Goal: Task Accomplishment & Management: Complete application form

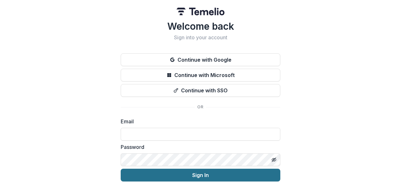
type input "**********"
click at [197, 172] on button "Sign In" at bounding box center [201, 174] width 160 height 13
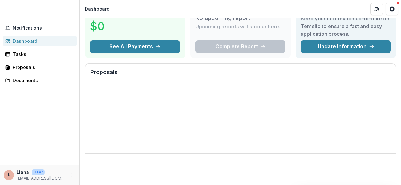
scroll to position [40, 0]
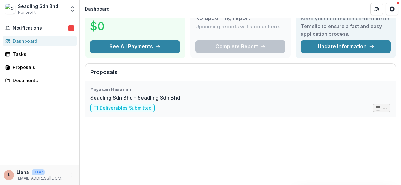
click at [180, 101] on link "Seadling Sdn Bhd - Seadling Sdn Bhd" at bounding box center [135, 98] width 90 height 8
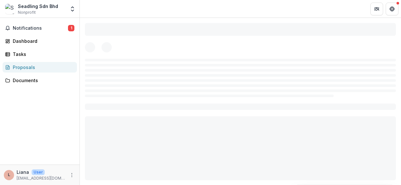
drag, startPoint x: 382, startPoint y: 108, endPoint x: 350, endPoint y: 108, distance: 32.5
click at [350, 108] on div at bounding box center [240, 101] width 321 height 167
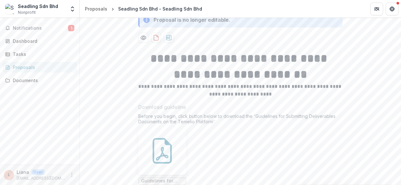
scroll to position [104, 0]
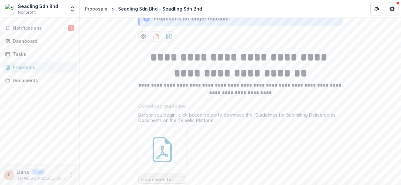
click at [197, 22] on div "Proposal is no longer editable." at bounding box center [191, 19] width 77 height 8
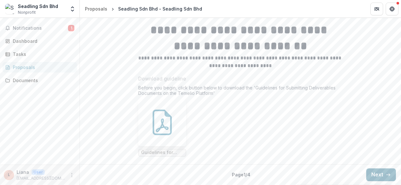
click at [380, 179] on button "Next" at bounding box center [381, 174] width 30 height 13
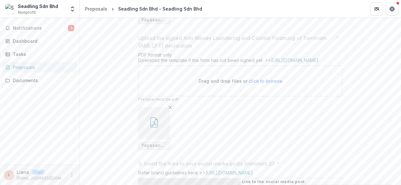
scroll to position [368, 0]
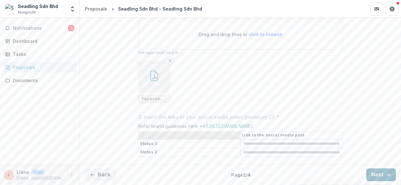
click at [380, 171] on button "Next" at bounding box center [381, 174] width 30 height 13
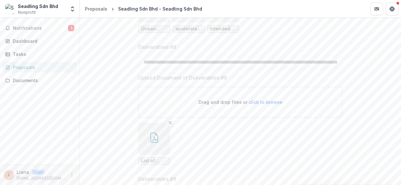
scroll to position [736, 0]
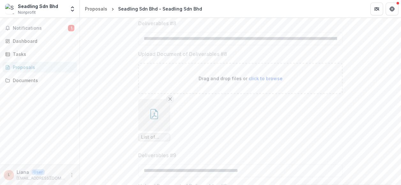
click at [168, 101] on icon "Remove File" at bounding box center [170, 98] width 5 height 5
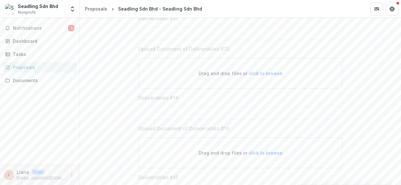
scroll to position [1412, 0]
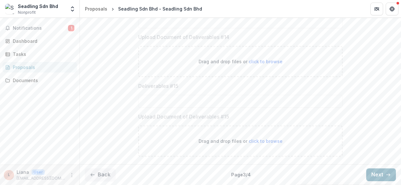
click at [378, 171] on button "Next" at bounding box center [381, 174] width 30 height 13
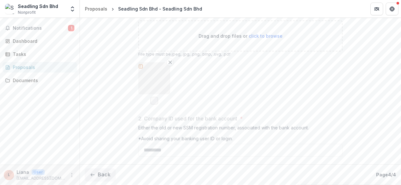
scroll to position [194, 0]
click at [104, 174] on button "Back" at bounding box center [100, 174] width 31 height 13
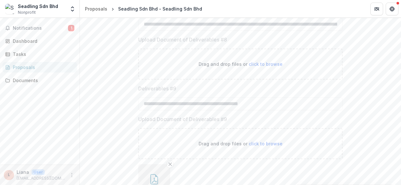
scroll to position [753, 0]
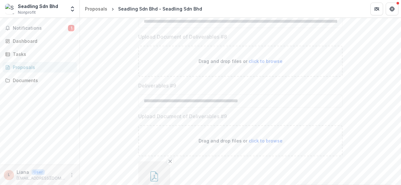
click at [256, 77] on div "Drag and drop files or click to browse" at bounding box center [240, 61] width 204 height 31
click at [250, 77] on div "Drag and drop files or click to browse" at bounding box center [240, 61] width 204 height 31
click at [262, 64] on span "click to browse" at bounding box center [266, 60] width 34 height 5
click at [264, 64] on p "Drag and drop files or click to browse" at bounding box center [240, 61] width 84 height 7
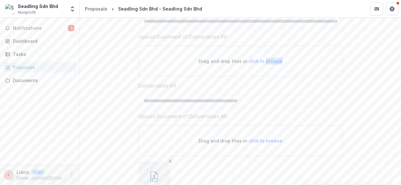
drag, startPoint x: 264, startPoint y: 91, endPoint x: 264, endPoint y: 102, distance: 11.2
click at [264, 77] on div "Drag and drop files or click to browse" at bounding box center [240, 61] width 204 height 31
click at [255, 64] on span "click to browse" at bounding box center [266, 60] width 34 height 5
drag, startPoint x: 255, startPoint y: 90, endPoint x: 257, endPoint y: 100, distance: 9.5
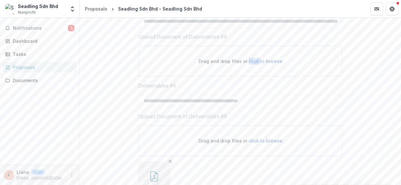
click at [257, 77] on div "Drag and drop files or click to browse" at bounding box center [240, 61] width 204 height 31
click at [197, 77] on div "Drag and drop files or click to browse" at bounding box center [240, 61] width 204 height 31
click at [211, 77] on div "Drag and drop files or click to browse" at bounding box center [240, 61] width 204 height 31
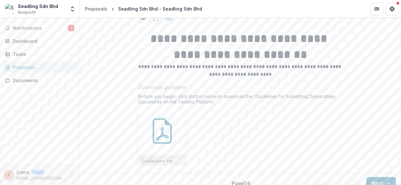
scroll to position [160, 0]
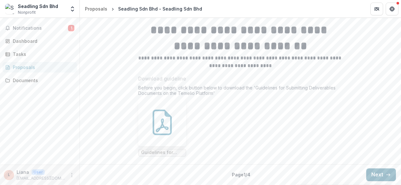
click at [373, 176] on button "Next" at bounding box center [381, 174] width 30 height 13
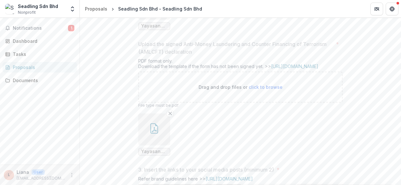
scroll to position [368, 0]
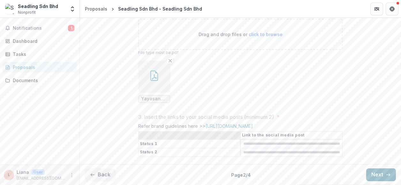
click at [382, 177] on button "Next" at bounding box center [381, 174] width 30 height 13
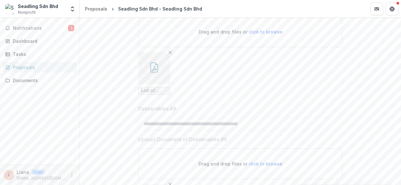
scroll to position [783, 0]
click at [291, 47] on div "Drag and drop files or click to browse" at bounding box center [240, 31] width 204 height 31
click at [252, 47] on div "Drag and drop files or click to browse" at bounding box center [240, 31] width 204 height 31
click at [258, 47] on div "Drag and drop files or click to browse" at bounding box center [240, 31] width 204 height 31
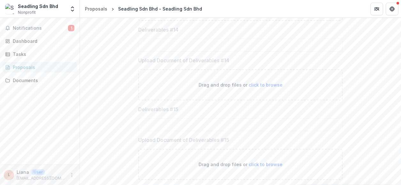
scroll to position [1438, 0]
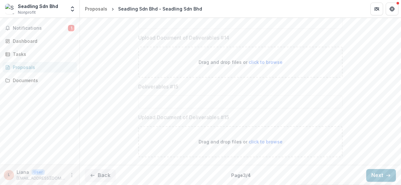
click at [259, 65] on span "click to browse" at bounding box center [266, 61] width 34 height 5
drag, startPoint x: 149, startPoint y: 80, endPoint x: 323, endPoint y: 78, distance: 173.6
click at [323, 78] on div "Drag and drop files or click to browse" at bounding box center [240, 62] width 204 height 31
click at [251, 140] on span "click to browse" at bounding box center [266, 140] width 34 height 5
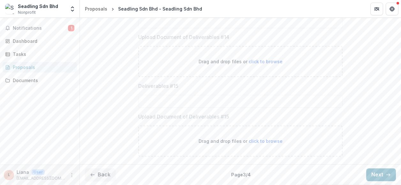
click at [242, 72] on div "Drag and drop files or click to browse" at bounding box center [240, 61] width 204 height 31
click at [386, 176] on icon "button" at bounding box center [387, 174] width 5 height 5
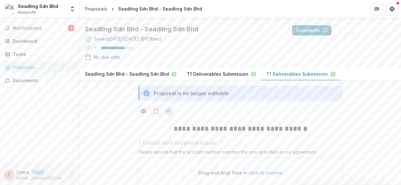
scroll to position [0, 0]
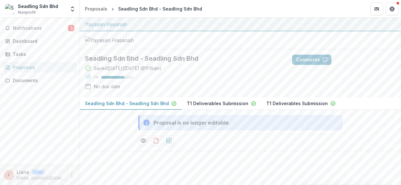
drag, startPoint x: 162, startPoint y: 129, endPoint x: 147, endPoint y: 131, distance: 15.8
click at [147, 107] on p "Seadling Sdn Bhd - Seadling Sdn Bhd" at bounding box center [127, 103] width 84 height 7
click at [194, 107] on p "T1 Deliverables Submission" at bounding box center [218, 103] width 62 height 7
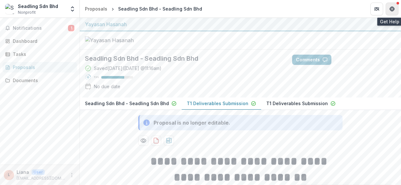
click at [389, 11] on button "Get Help" at bounding box center [391, 9] width 13 height 13
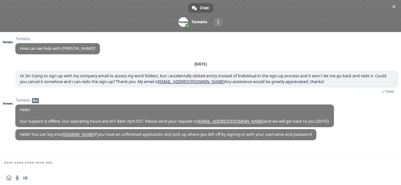
click at [202, 9] on span "Chat" at bounding box center [204, 8] width 9 height 10
click at [198, 23] on span at bounding box center [200, 16] width 401 height 32
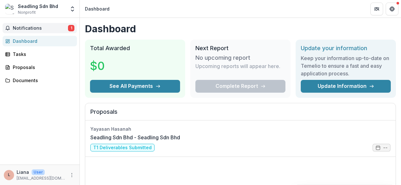
click at [58, 24] on button "Notifications 1" at bounding box center [40, 28] width 74 height 10
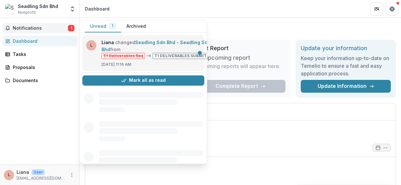
click at [127, 46] on link "Seadling Sdn Bhd - Seadling Sdn Bhd" at bounding box center [155, 46] width 109 height 12
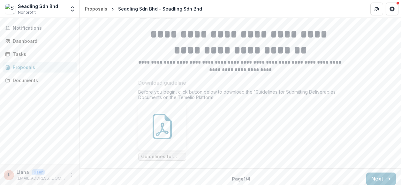
scroll to position [160, 0]
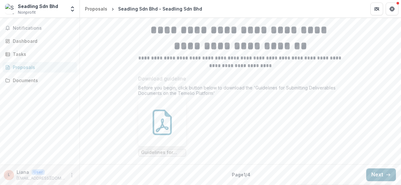
click at [377, 168] on button "Next" at bounding box center [381, 174] width 30 height 13
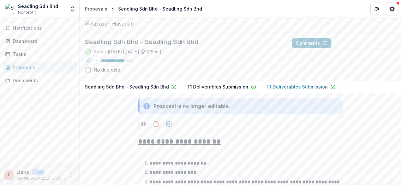
scroll to position [0, 0]
